Goal: Task Accomplishment & Management: Use online tool/utility

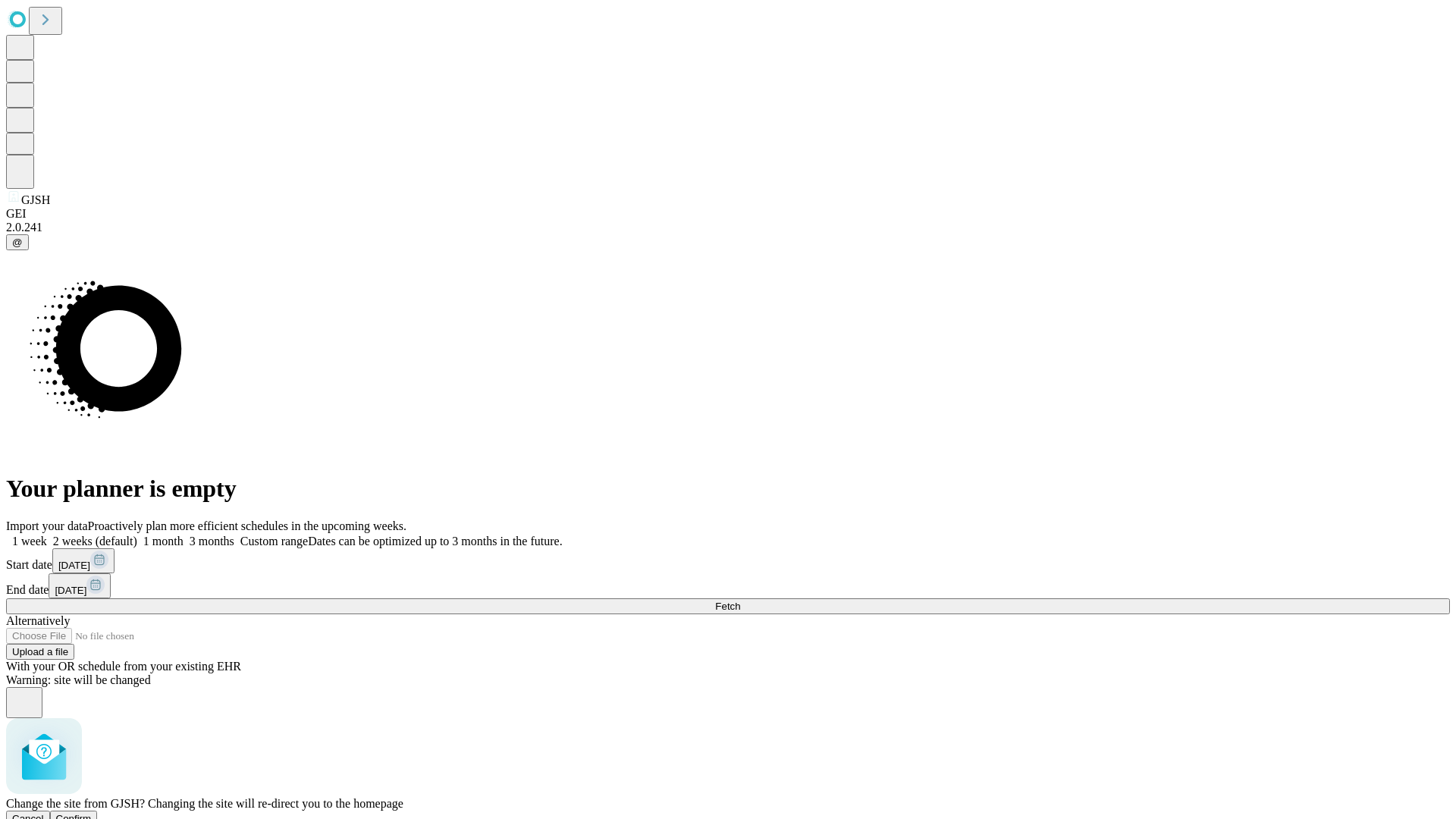
click at [92, 813] on span "Confirm" at bounding box center [74, 819] width 36 height 11
click at [184, 535] on label "1 month" at bounding box center [160, 542] width 46 height 13
click at [740, 601] on span "Fetch" at bounding box center [728, 607] width 25 height 11
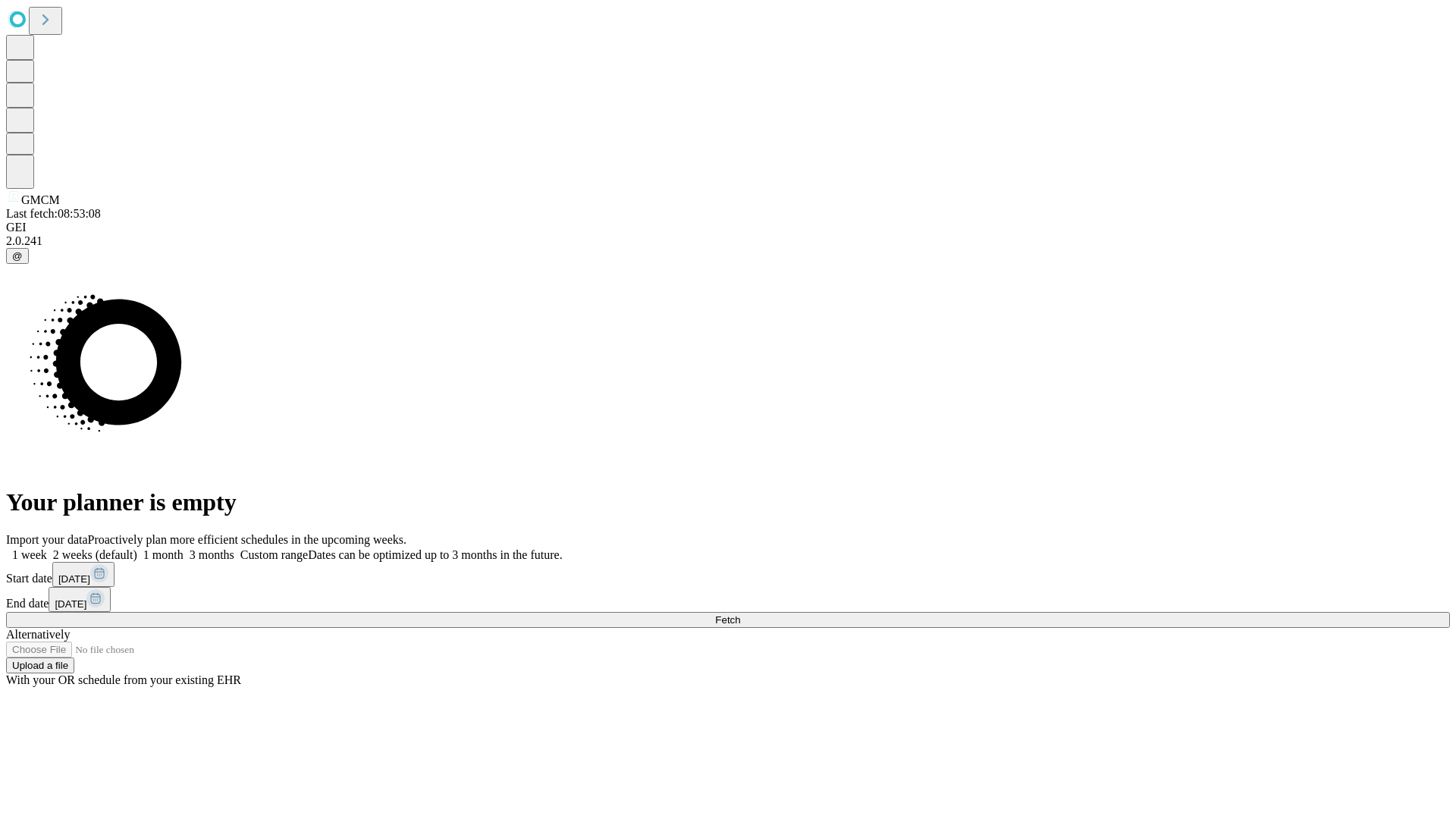
click at [184, 549] on label "1 month" at bounding box center [160, 555] width 46 height 13
click at [740, 614] on span "Fetch" at bounding box center [728, 620] width 25 height 11
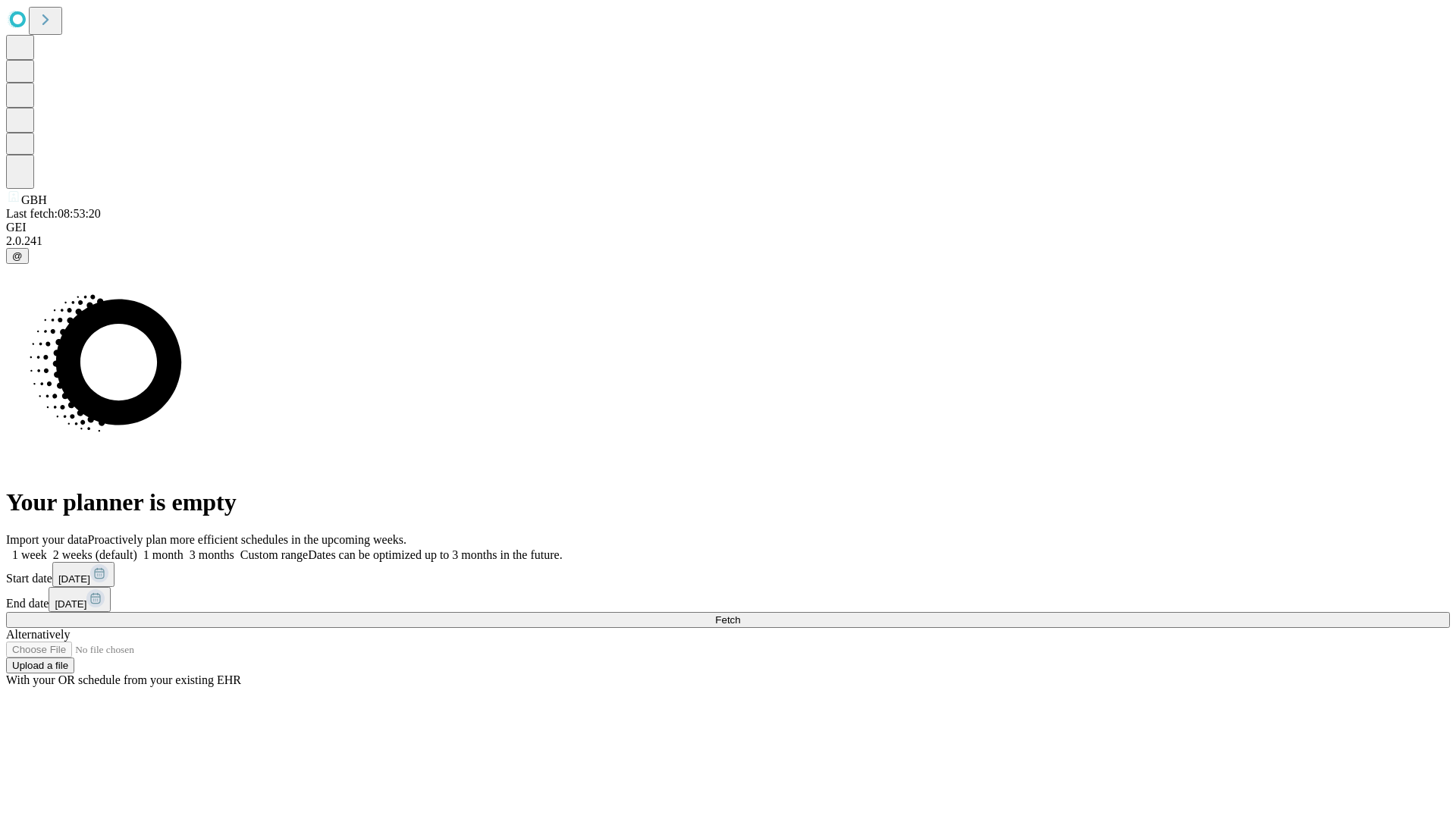
click at [184, 549] on label "1 month" at bounding box center [160, 555] width 46 height 13
click at [740, 614] on span "Fetch" at bounding box center [728, 620] width 25 height 11
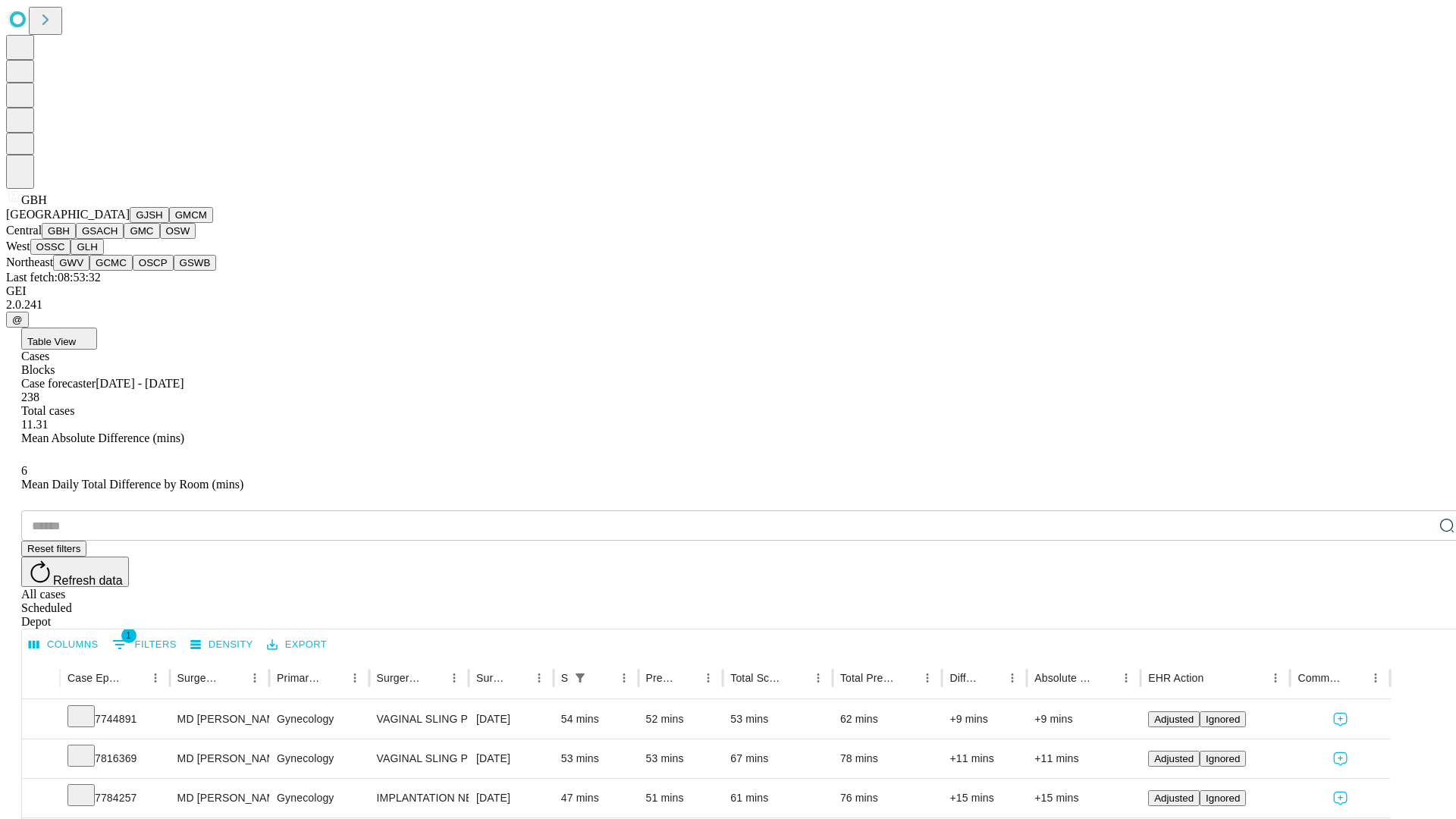
click at [117, 239] on button "GSACH" at bounding box center [100, 231] width 48 height 16
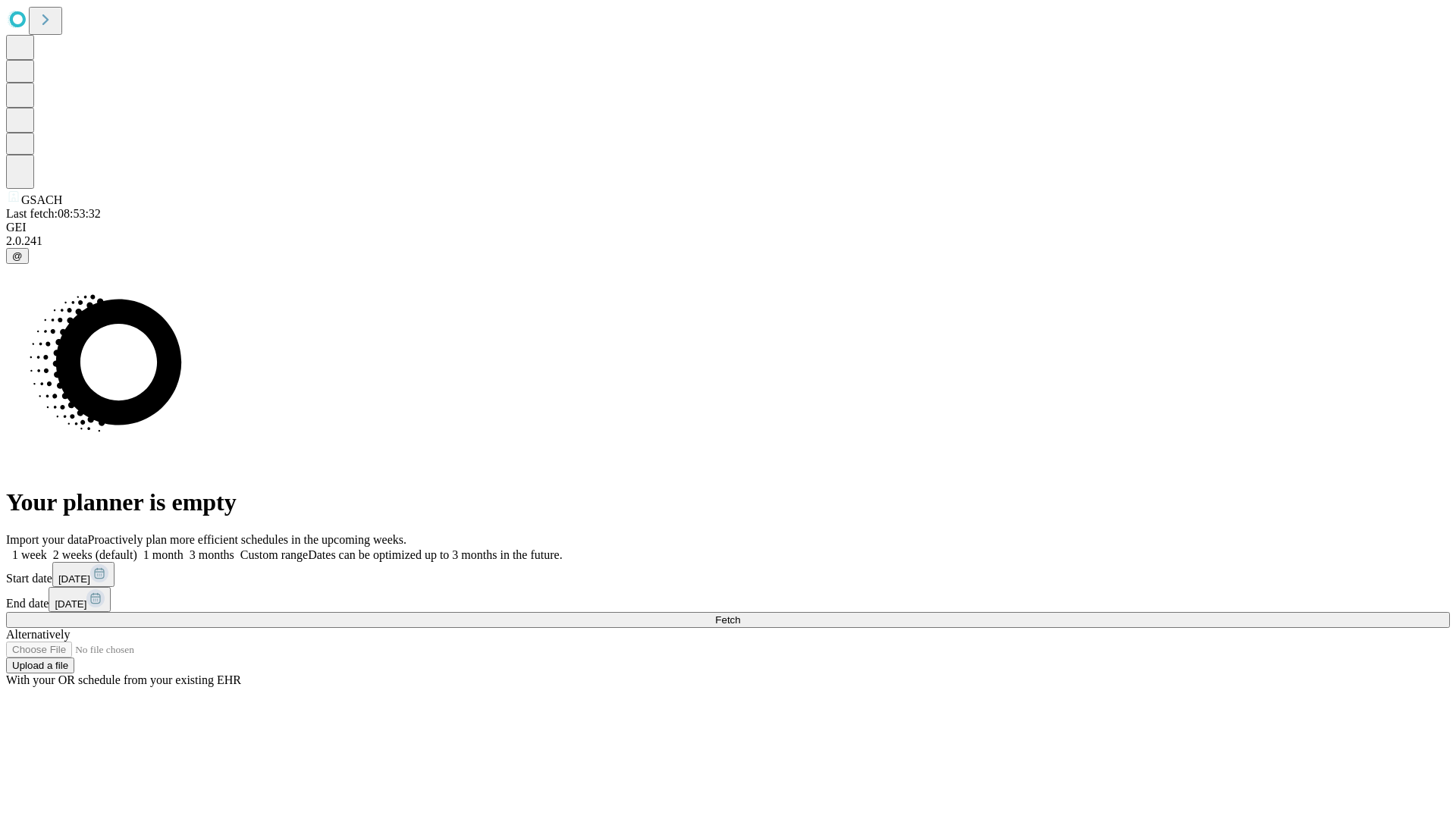
click at [184, 549] on label "1 month" at bounding box center [160, 555] width 46 height 13
click at [740, 614] on span "Fetch" at bounding box center [728, 620] width 25 height 11
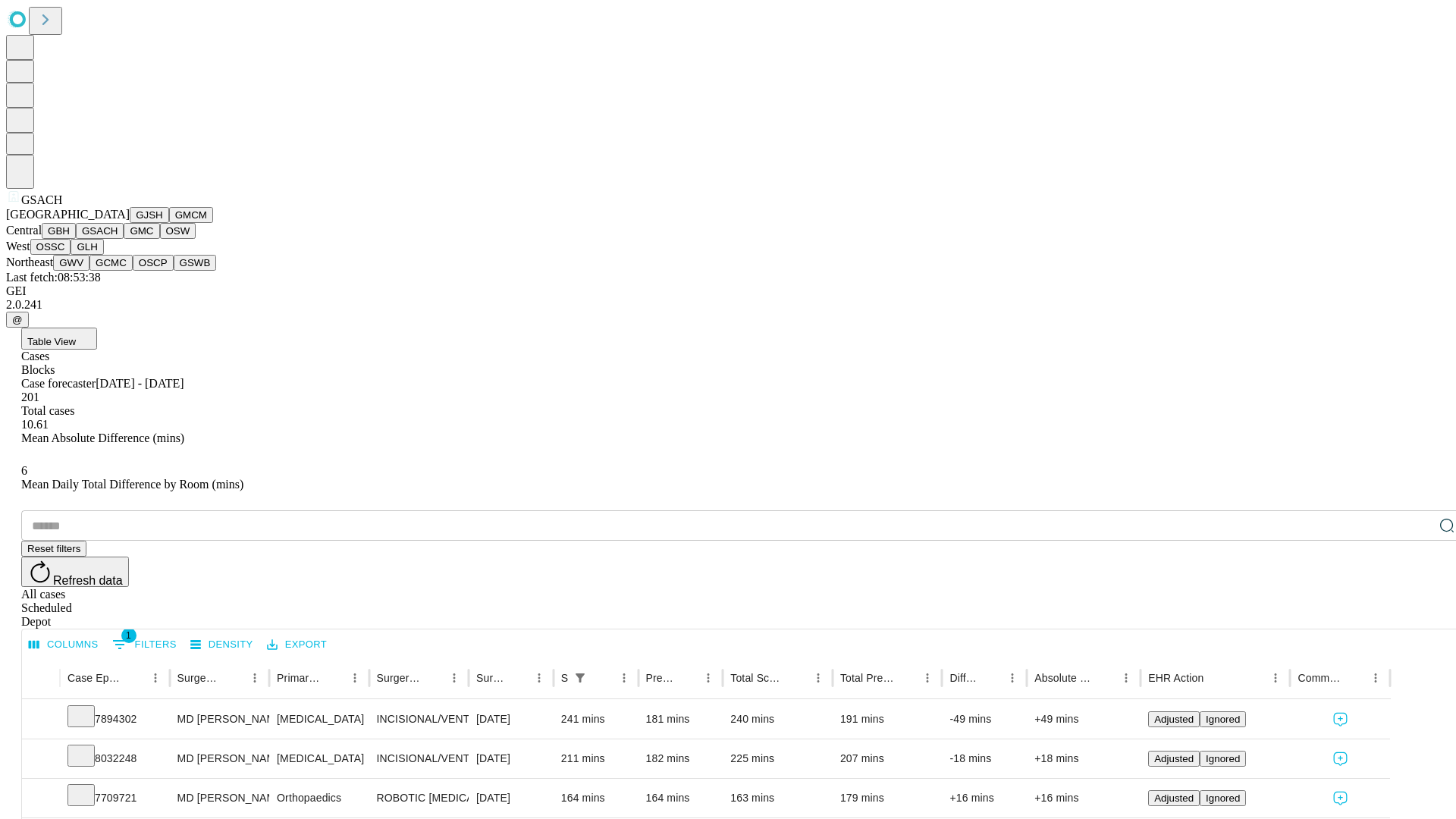
click at [124, 239] on button "GMC" at bounding box center [141, 231] width 36 height 16
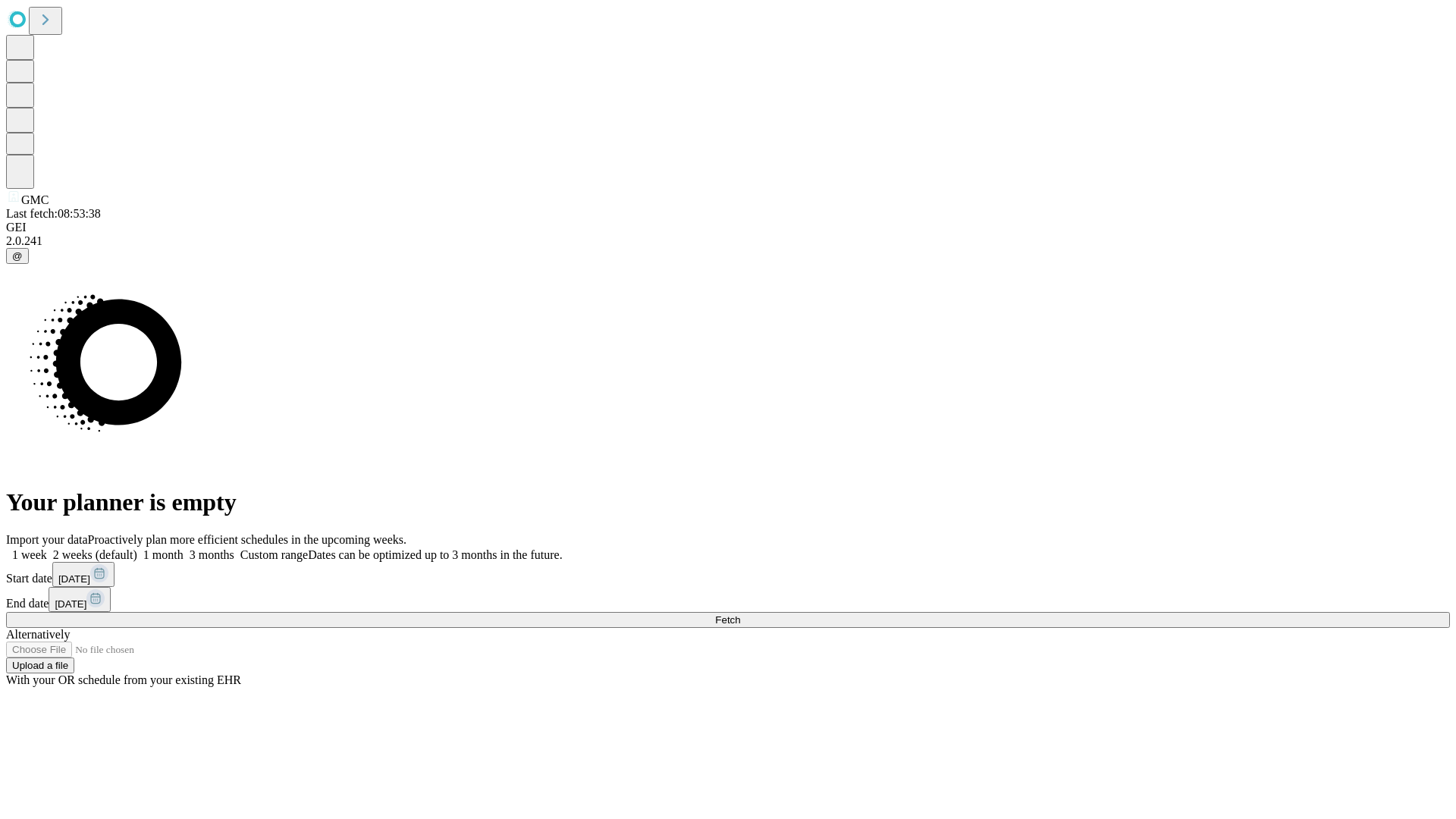
click at [184, 549] on label "1 month" at bounding box center [160, 555] width 46 height 13
click at [740, 614] on span "Fetch" at bounding box center [728, 620] width 25 height 11
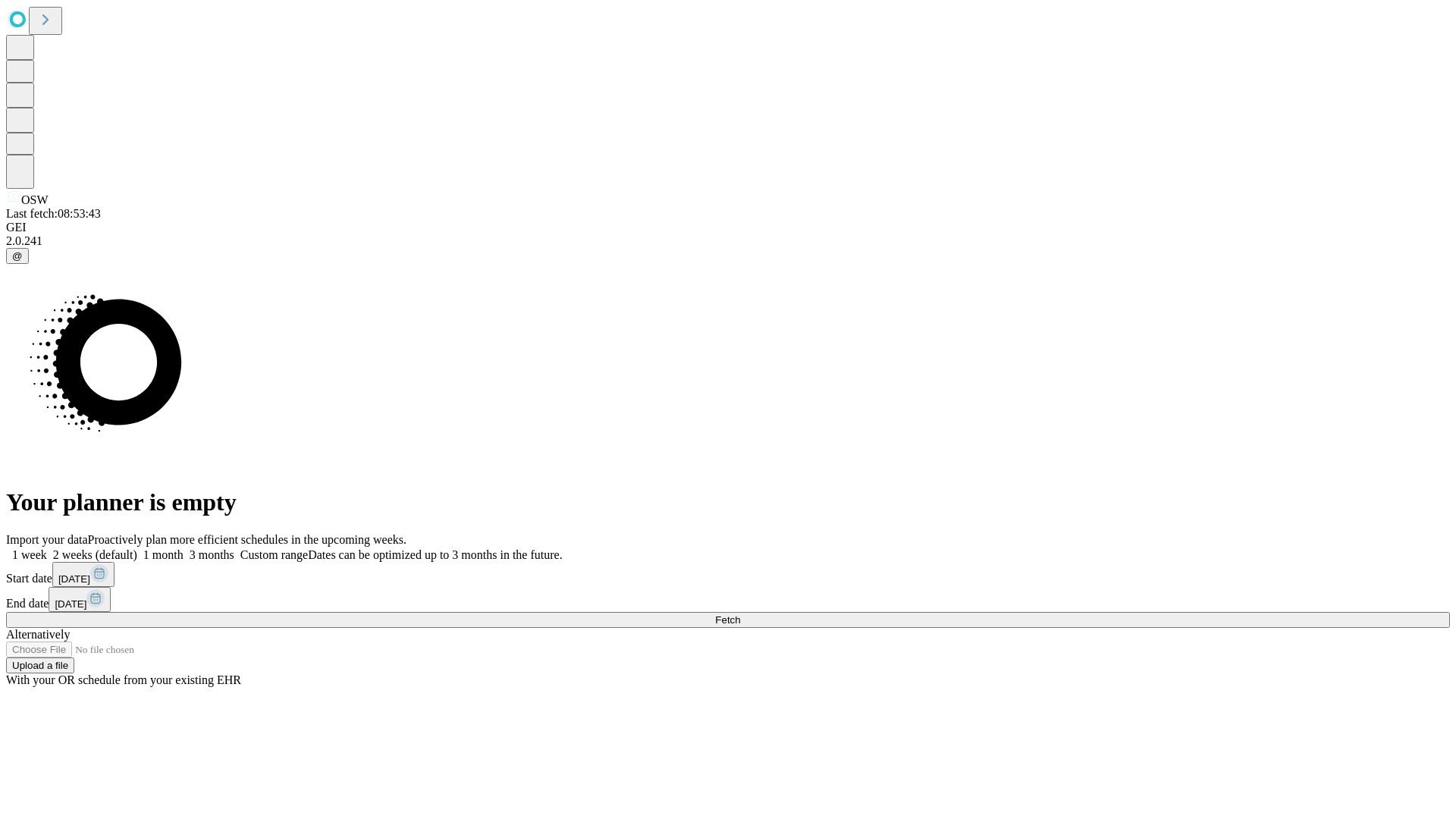
click at [740, 614] on span "Fetch" at bounding box center [728, 620] width 25 height 11
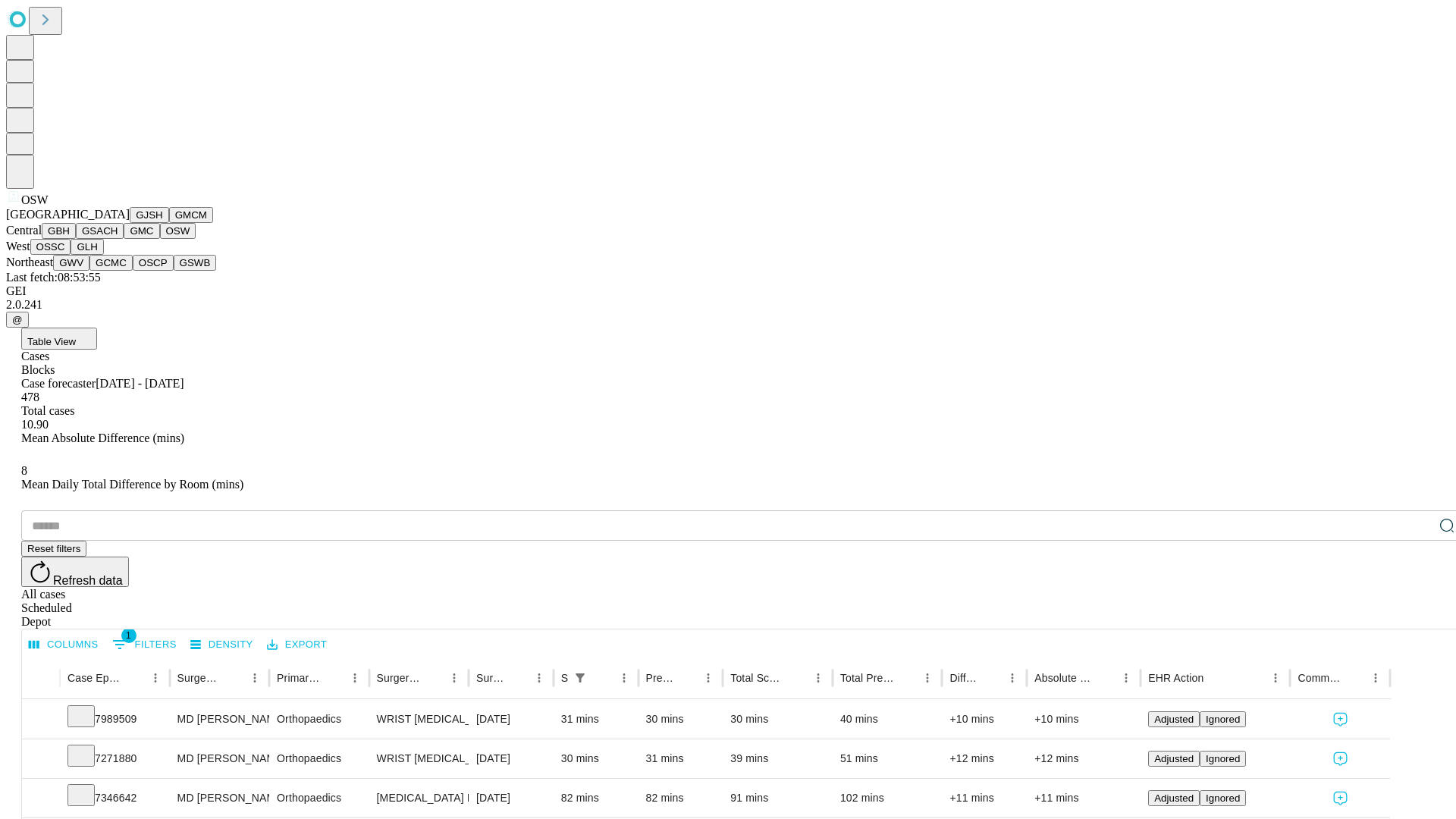
click at [71, 255] on button "OSSC" at bounding box center [51, 247] width 41 height 16
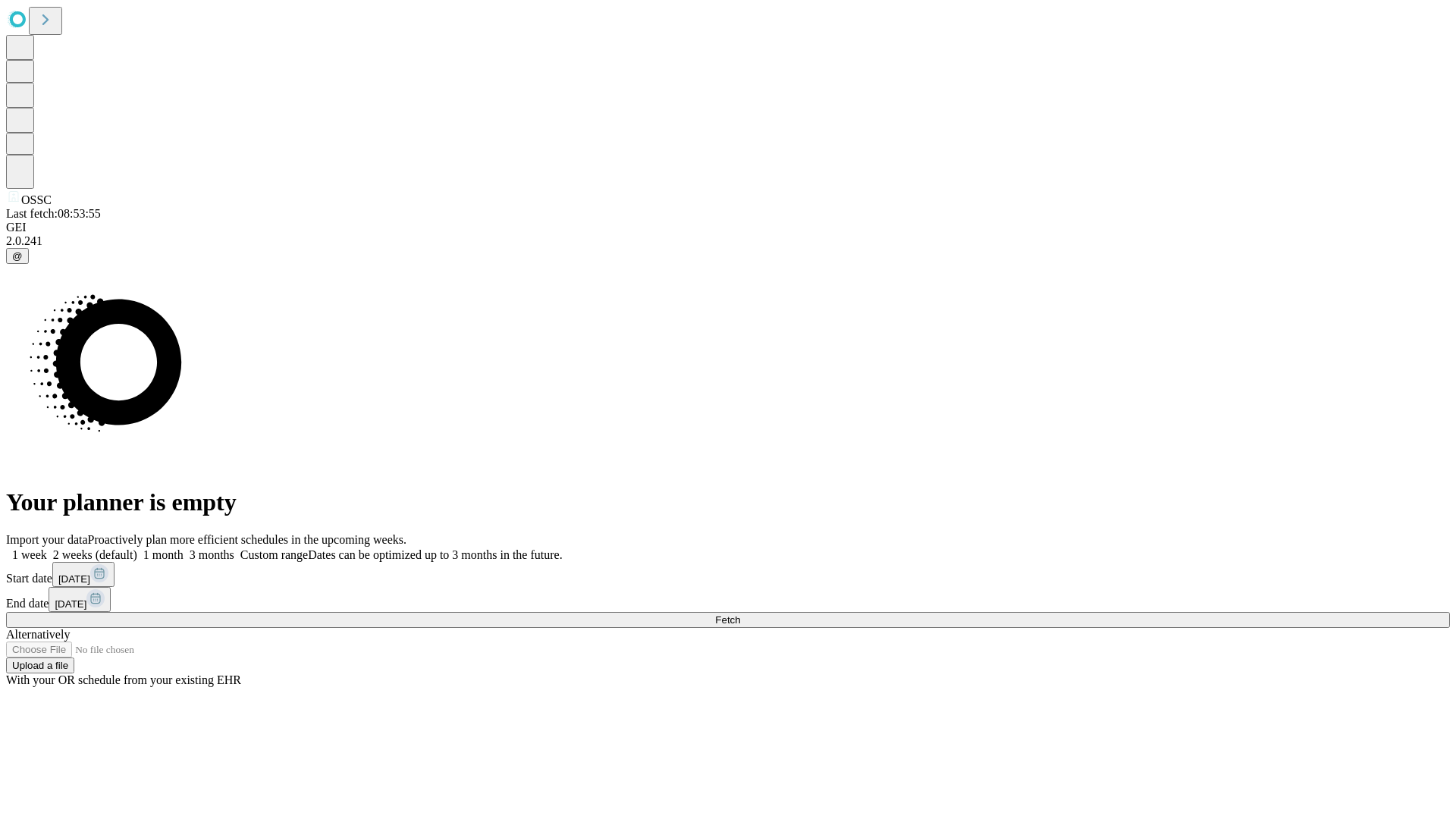
click at [740, 614] on span "Fetch" at bounding box center [728, 620] width 25 height 11
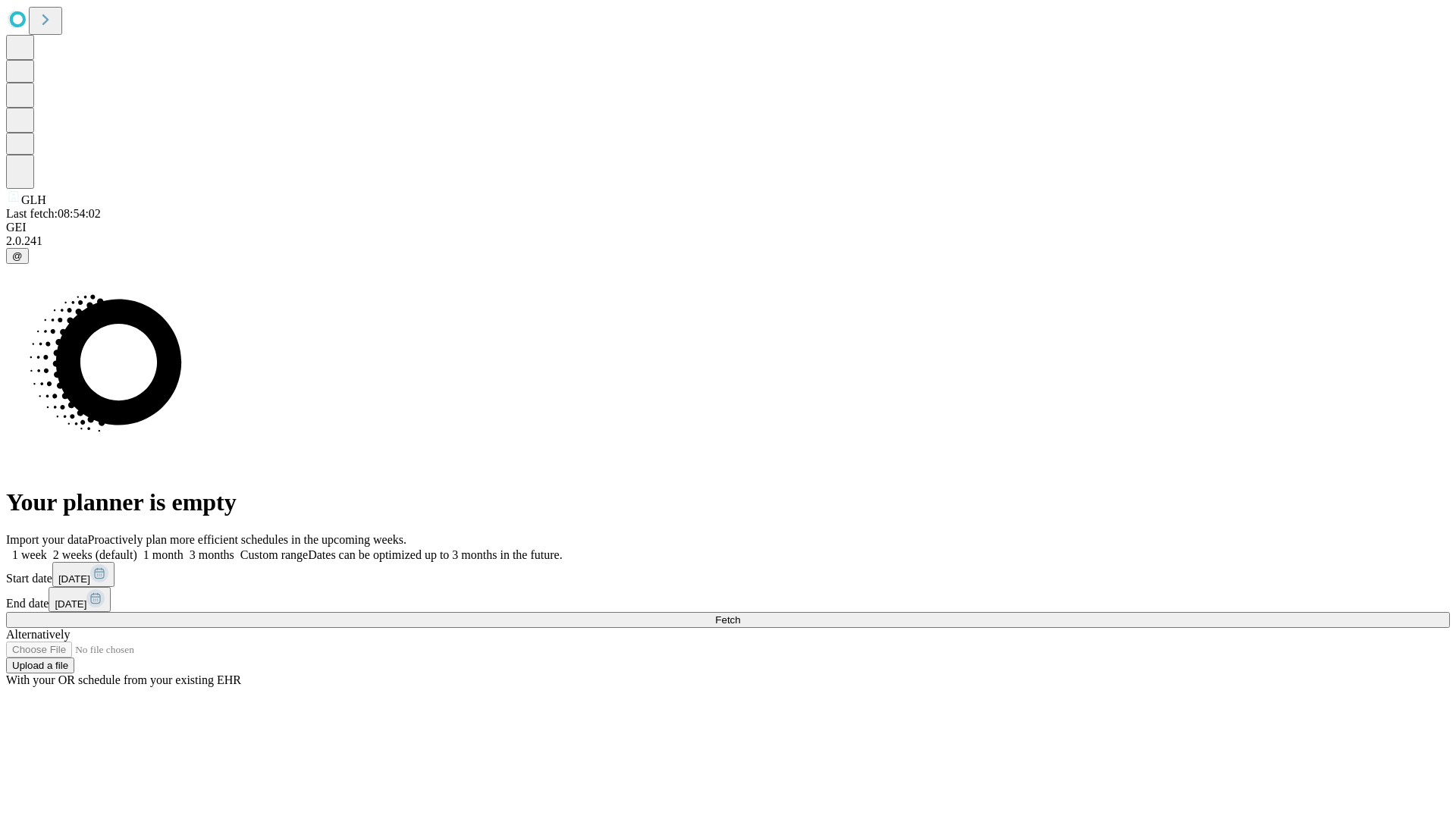
click at [184, 549] on label "1 month" at bounding box center [160, 555] width 46 height 13
click at [740, 614] on span "Fetch" at bounding box center [728, 620] width 25 height 11
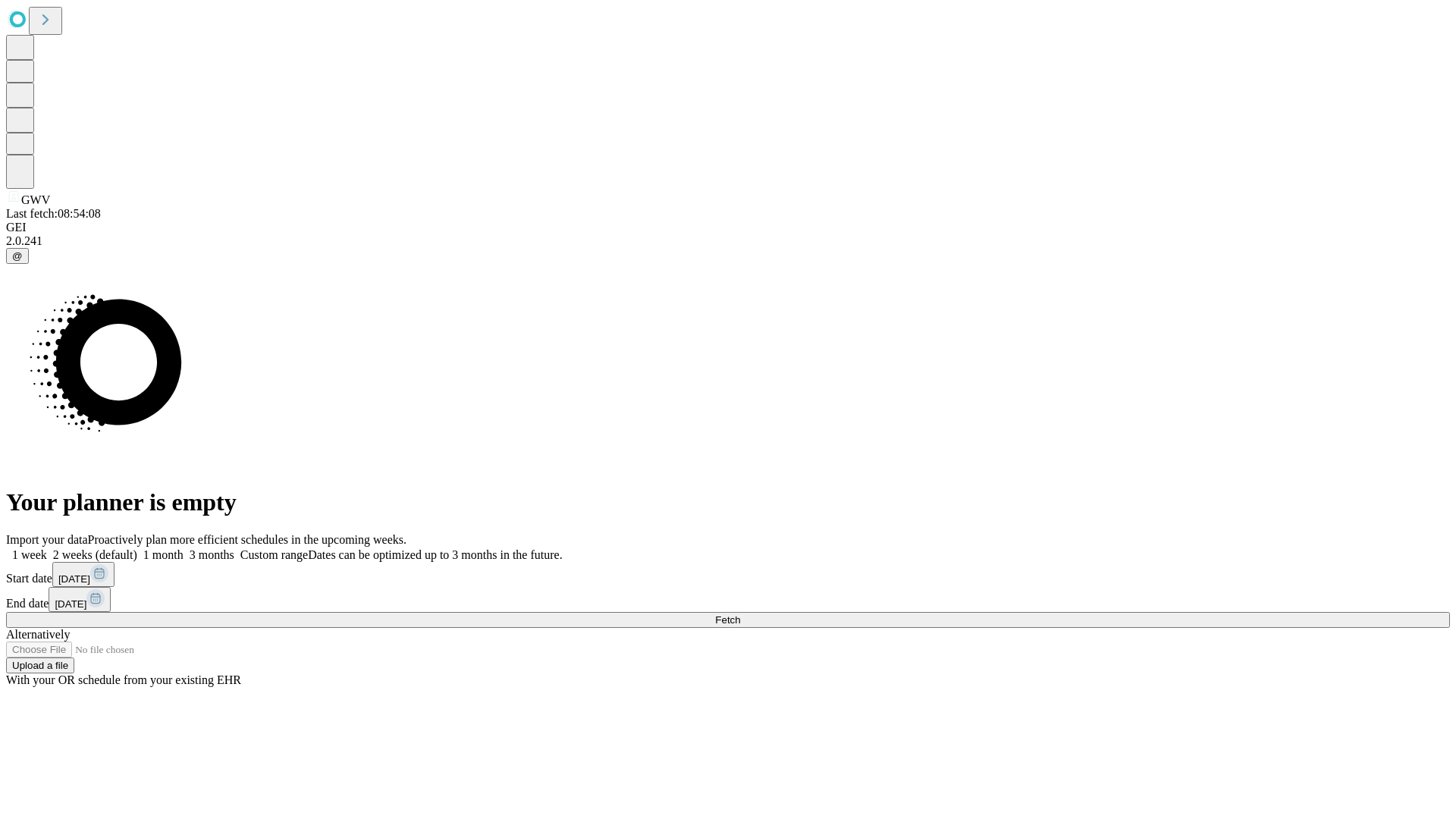
click at [184, 549] on label "1 month" at bounding box center [160, 555] width 46 height 13
click at [740, 614] on span "Fetch" at bounding box center [728, 620] width 25 height 11
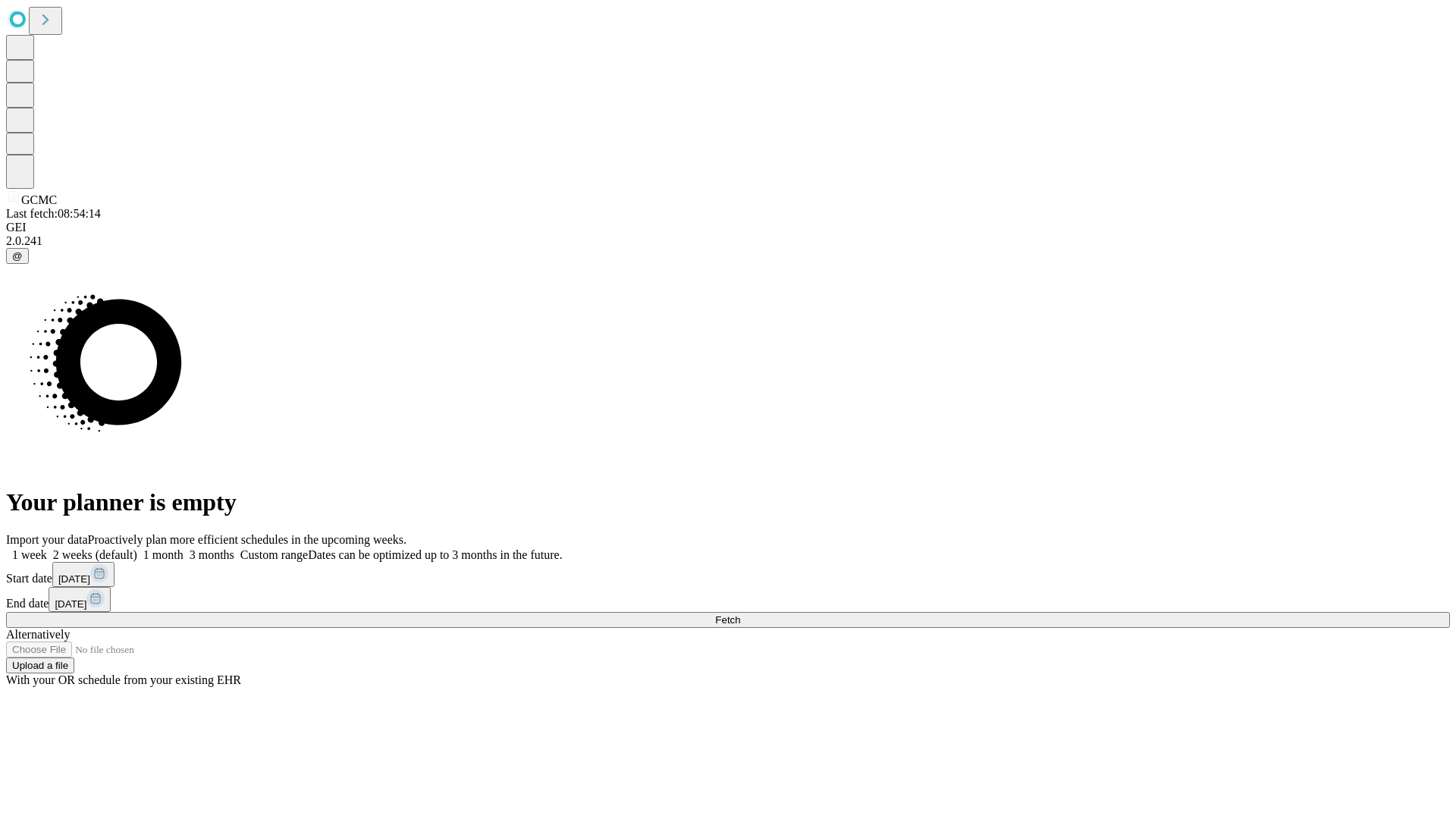
click at [184, 549] on label "1 month" at bounding box center [160, 555] width 46 height 13
click at [740, 614] on span "Fetch" at bounding box center [728, 620] width 25 height 11
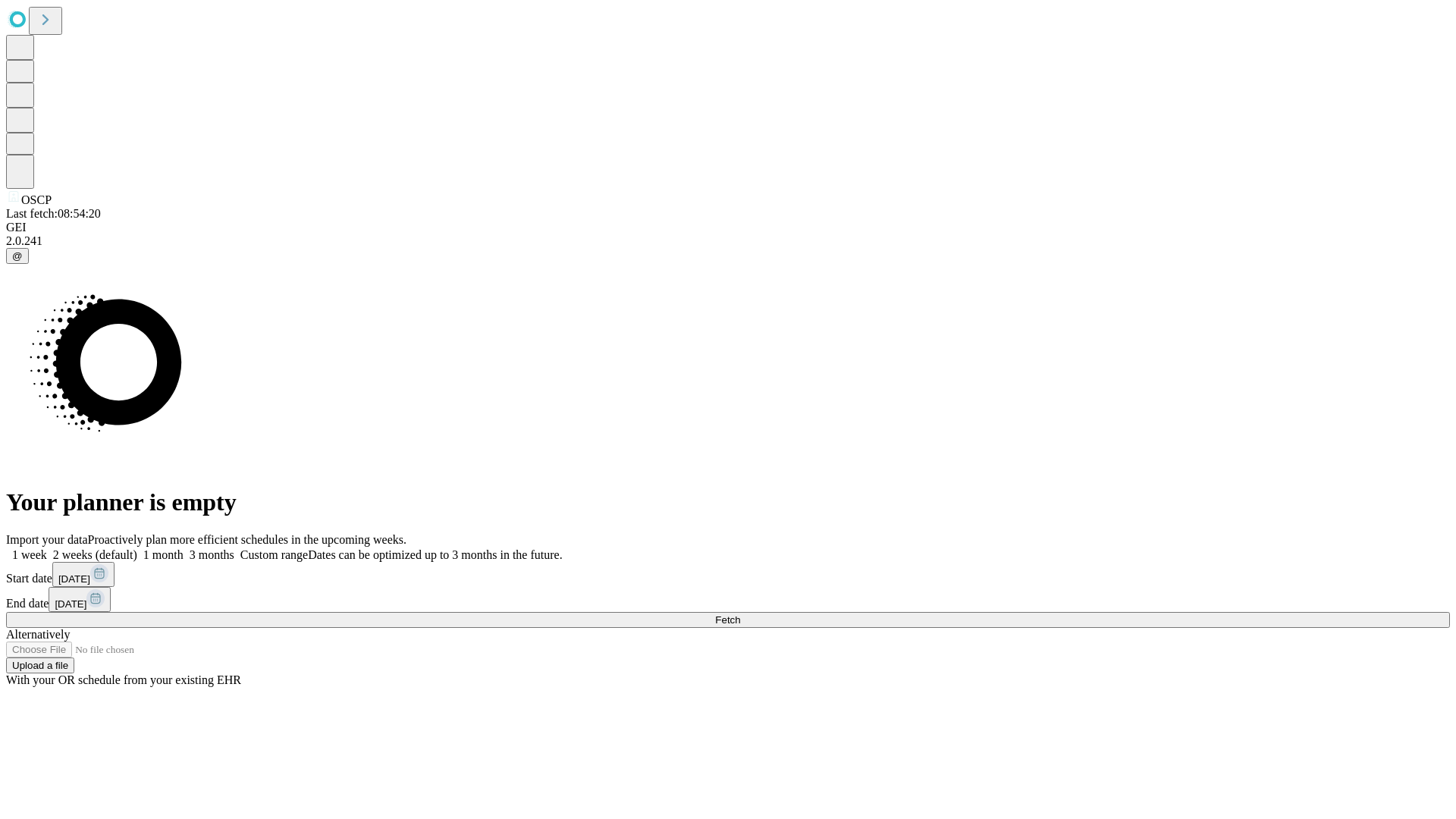
click at [184, 549] on label "1 month" at bounding box center [160, 555] width 46 height 13
click at [740, 614] on span "Fetch" at bounding box center [728, 620] width 25 height 11
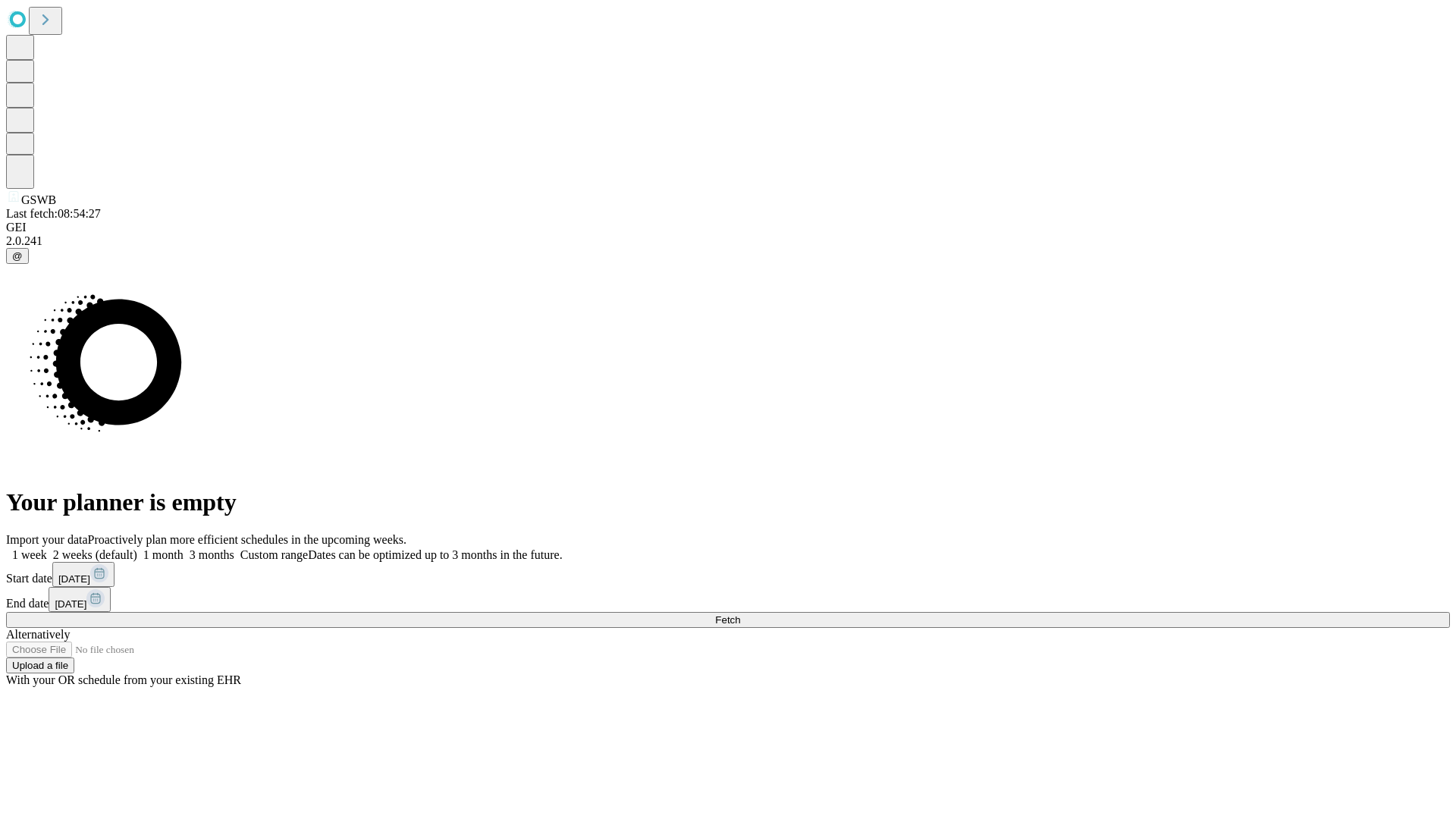
click at [184, 549] on label "1 month" at bounding box center [160, 555] width 46 height 13
click at [740, 614] on span "Fetch" at bounding box center [728, 620] width 25 height 11
